Goal: Complete application form

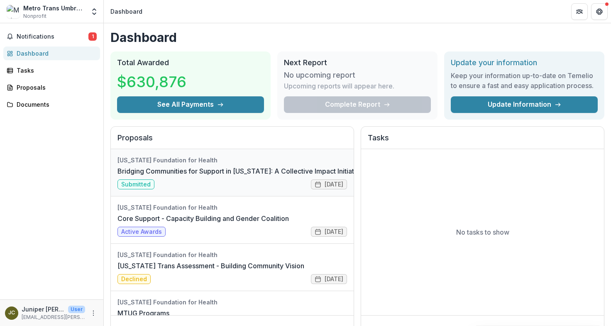
click at [153, 176] on link "Bridging Communities for Support in [US_STATE]: A Collective Impact Initiative" at bounding box center [241, 171] width 246 height 10
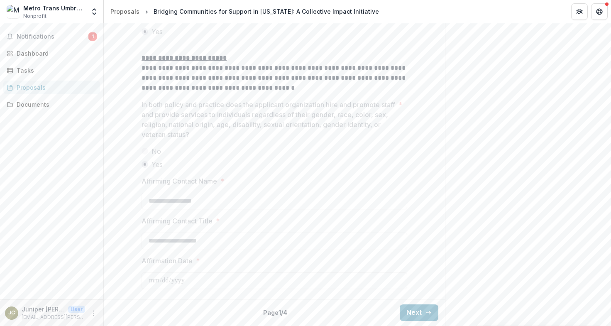
scroll to position [1162, 0]
click at [418, 311] on button "Next" at bounding box center [419, 312] width 39 height 17
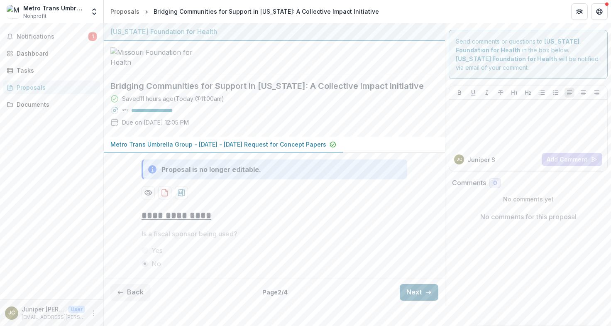
click at [418, 301] on button "Next" at bounding box center [419, 292] width 39 height 17
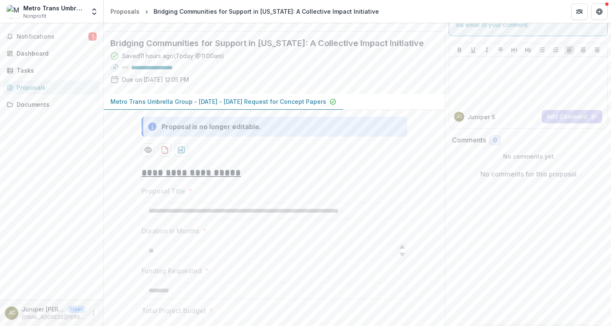
scroll to position [755, 0]
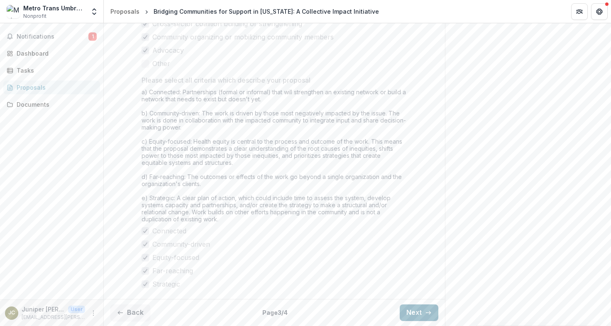
click at [425, 310] on icon "button" at bounding box center [428, 312] width 7 height 7
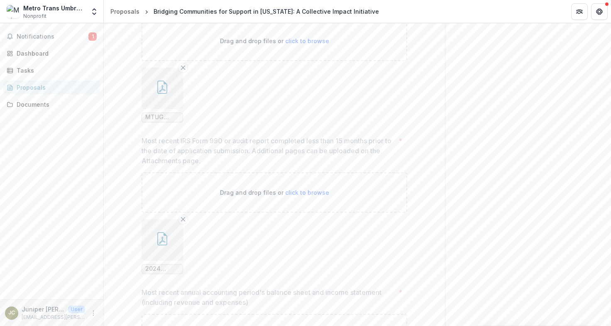
scroll to position [663, 0]
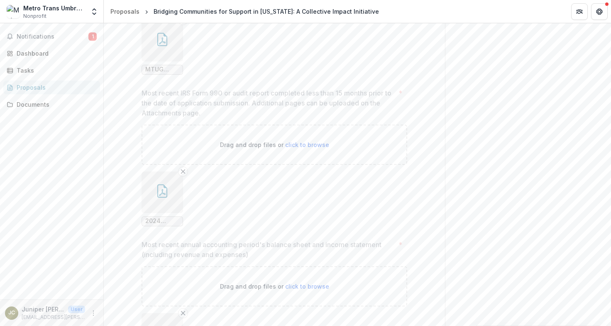
click at [163, 46] on icon "button" at bounding box center [162, 39] width 13 height 13
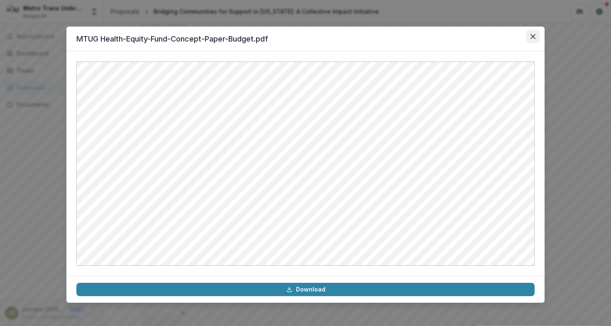
click at [531, 31] on button "Close" at bounding box center [533, 36] width 13 height 13
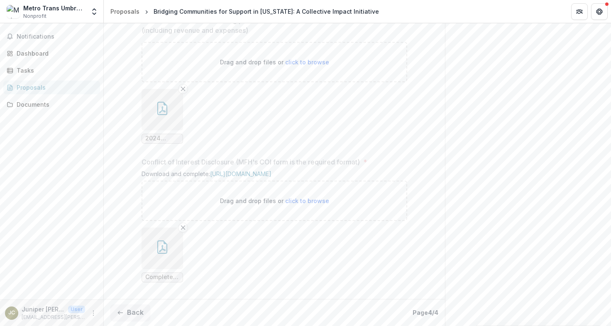
scroll to position [965, 0]
click at [130, 310] on button "Back" at bounding box center [130, 312] width 40 height 17
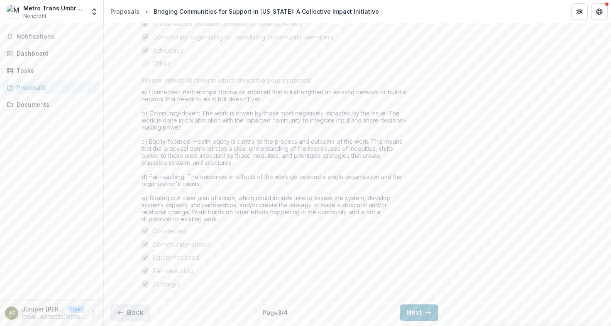
click at [130, 310] on button "Back" at bounding box center [130, 312] width 40 height 17
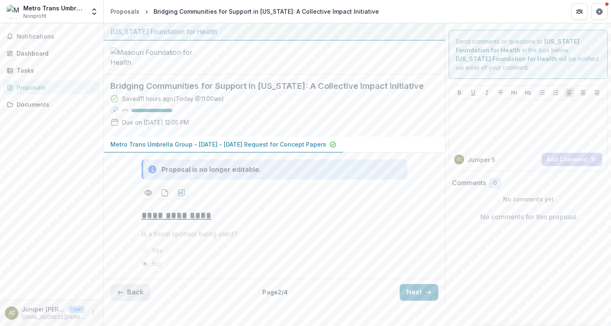
click at [130, 301] on button "Back" at bounding box center [130, 292] width 40 height 17
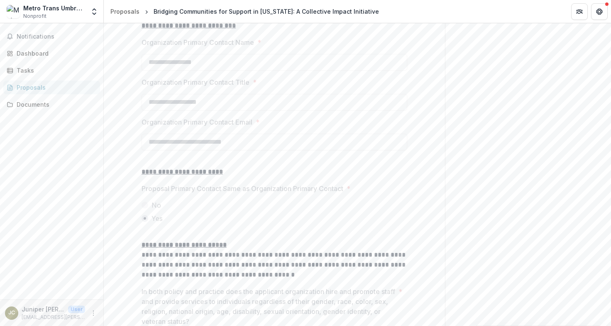
scroll to position [1162, 0]
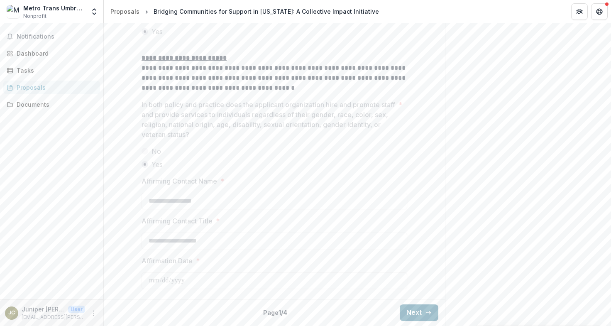
click at [427, 313] on icon "button" at bounding box center [428, 312] width 7 height 7
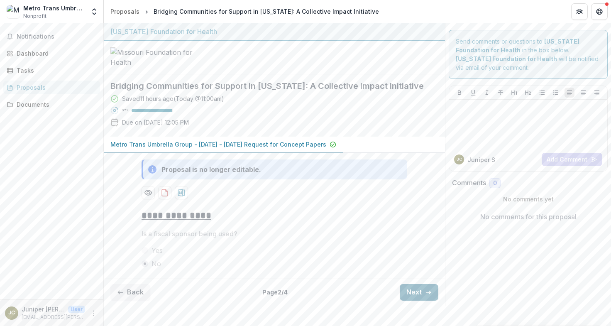
click at [427, 296] on icon "button" at bounding box center [428, 292] width 7 height 7
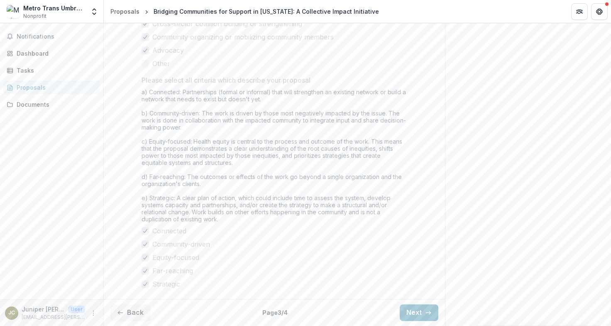
scroll to position [755, 0]
click at [419, 317] on button "Next" at bounding box center [419, 312] width 39 height 17
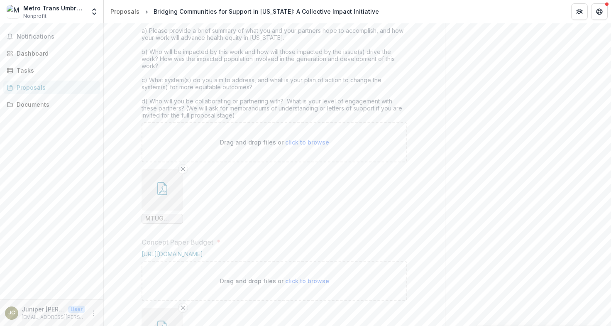
scroll to position [455, 0]
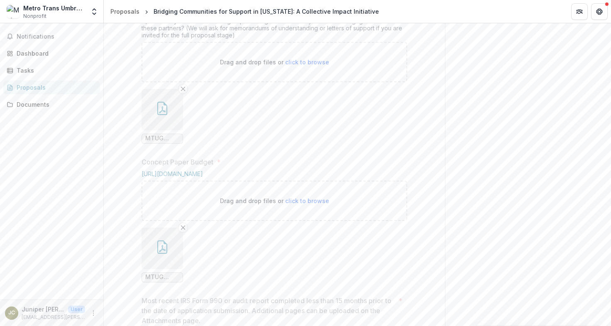
click at [166, 115] on icon "button" at bounding box center [162, 108] width 10 height 13
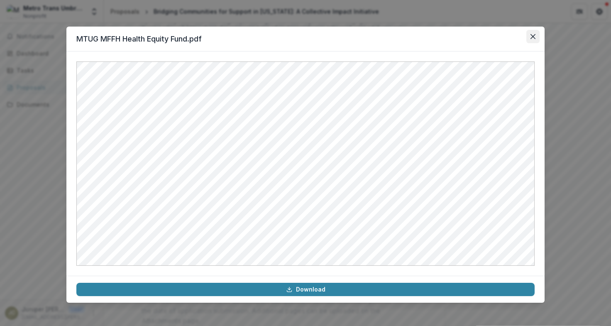
click at [535, 34] on icon "Close" at bounding box center [533, 36] width 5 height 5
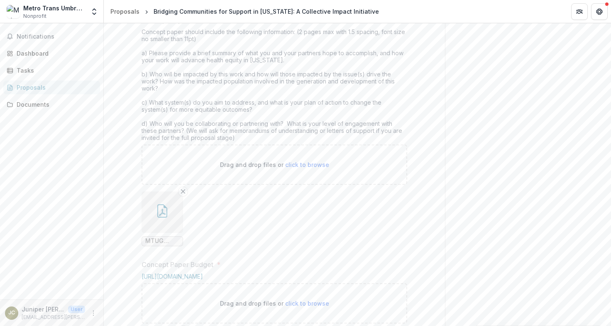
scroll to position [359, 0]
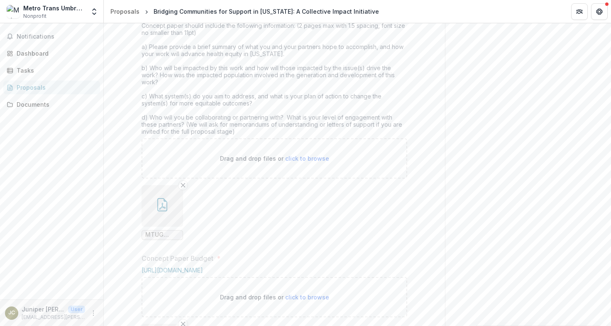
click at [159, 211] on icon "button" at bounding box center [162, 204] width 13 height 13
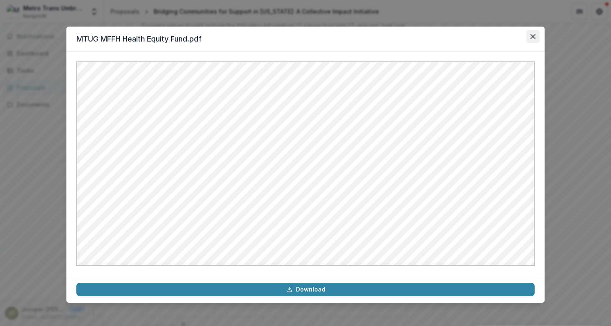
click at [532, 33] on button "Close" at bounding box center [533, 36] width 13 height 13
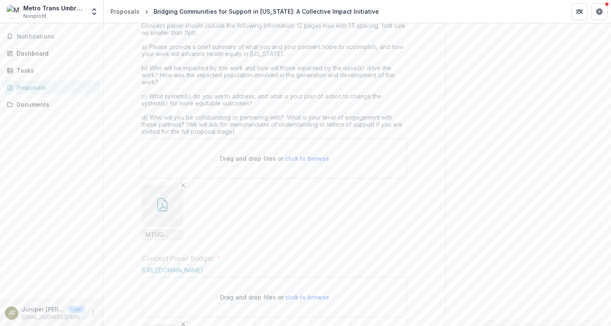
click at [157, 211] on icon "button" at bounding box center [162, 204] width 10 height 13
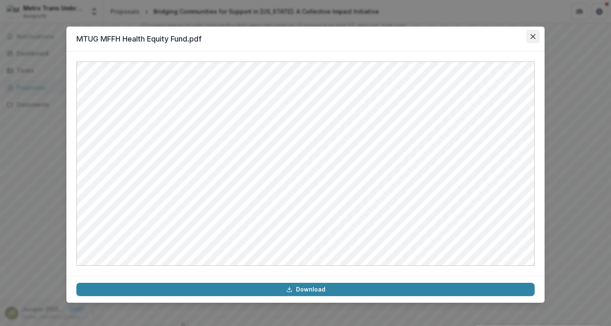
click at [535, 35] on icon "Close" at bounding box center [533, 36] width 5 height 5
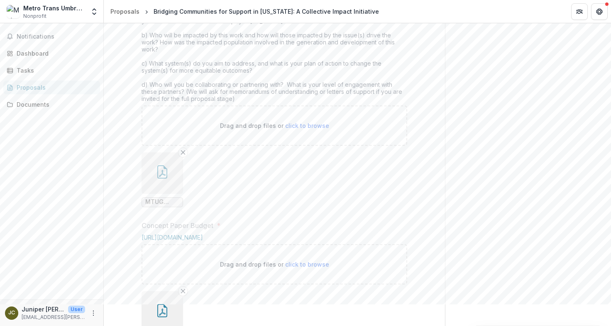
scroll to position [403, 0]
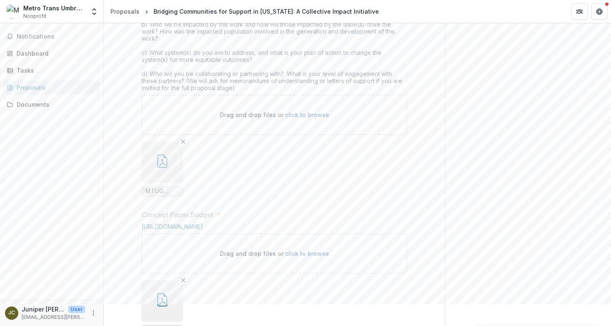
click at [164, 168] on icon "button" at bounding box center [162, 161] width 13 height 13
